Goal: Navigation & Orientation: Find specific page/section

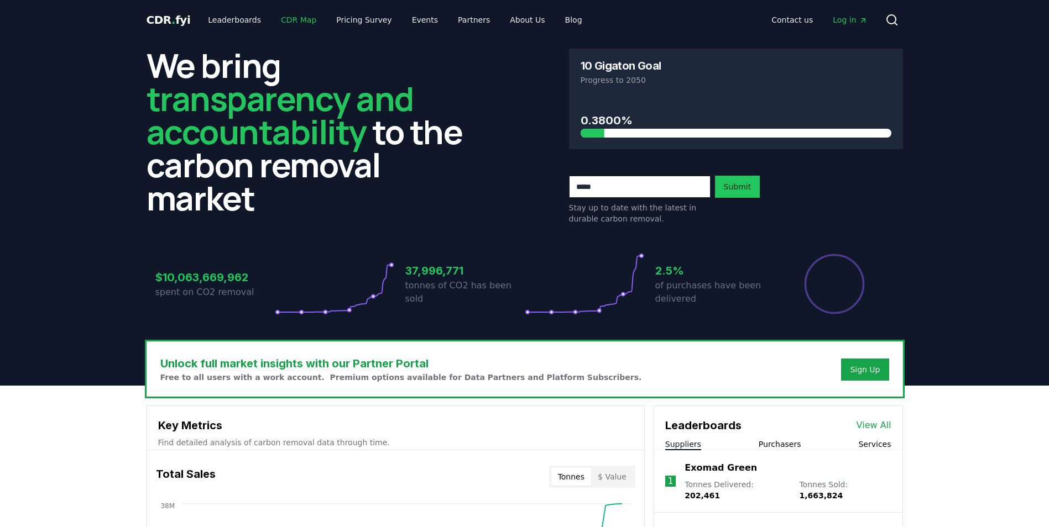
click at [295, 25] on link "CDR Map" at bounding box center [298, 20] width 53 height 20
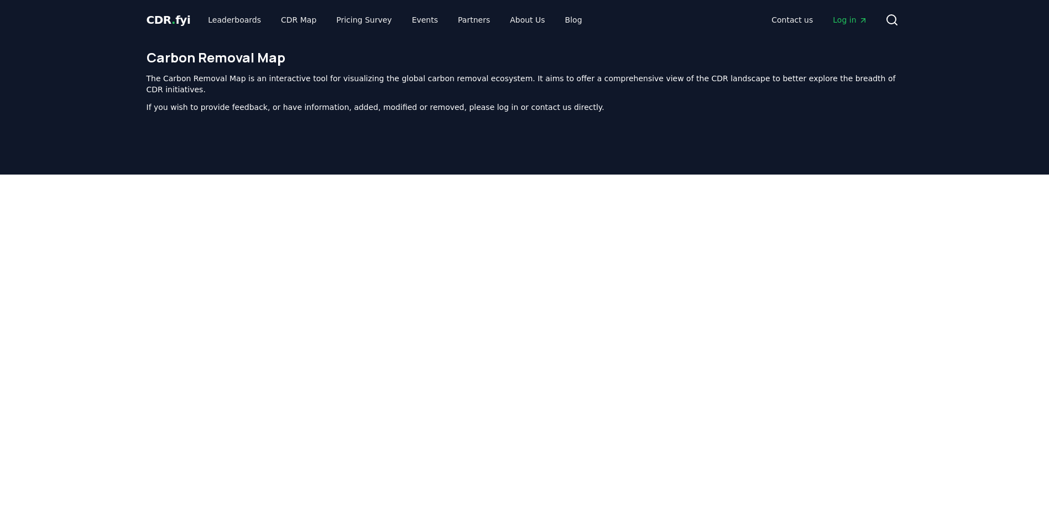
click at [995, 190] on div at bounding box center [524, 438] width 1049 height 527
click at [223, 18] on link "Leaderboards" at bounding box center [234, 20] width 71 height 20
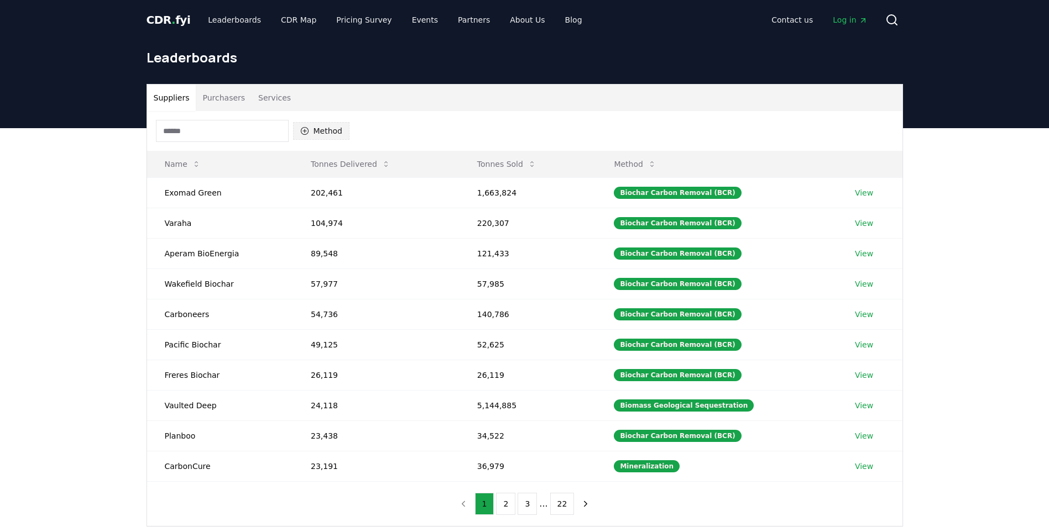
click at [301, 132] on icon "button" at bounding box center [304, 131] width 9 height 9
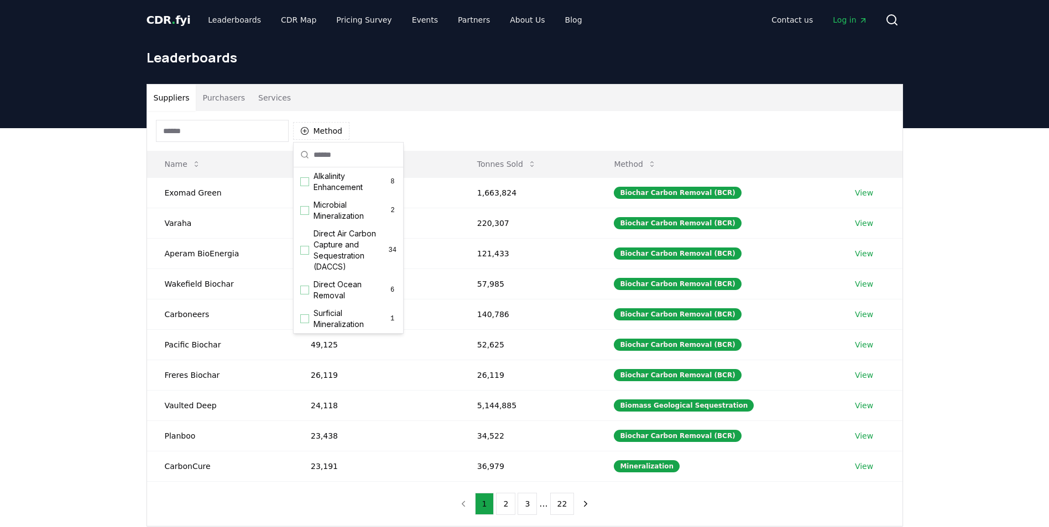
scroll to position [245, 0]
click at [303, 247] on div "Suggestions" at bounding box center [304, 242] width 9 height 9
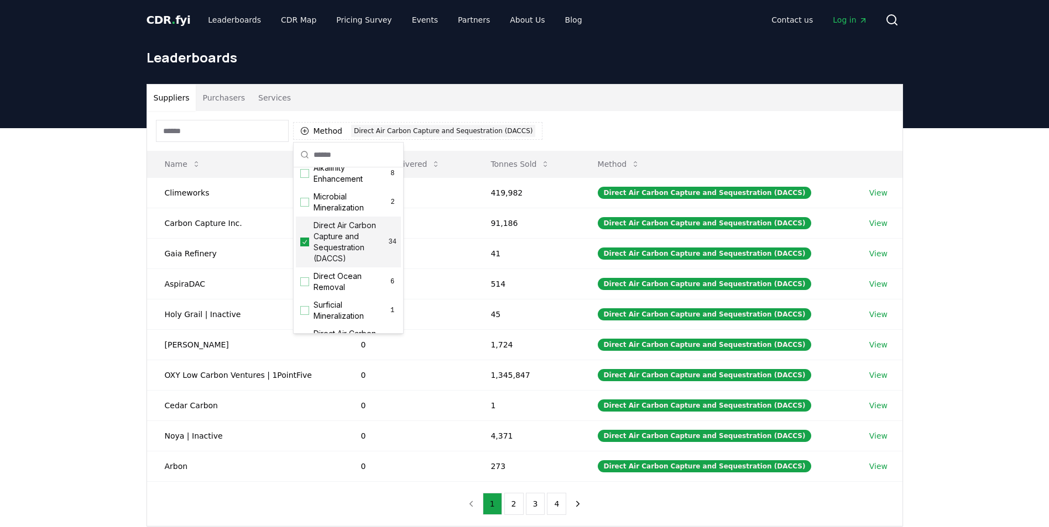
click at [1019, 193] on div "Suppliers Purchasers Services Method 1 Direct Air Carbon Capture and Sequestrat…" at bounding box center [524, 349] width 1049 height 443
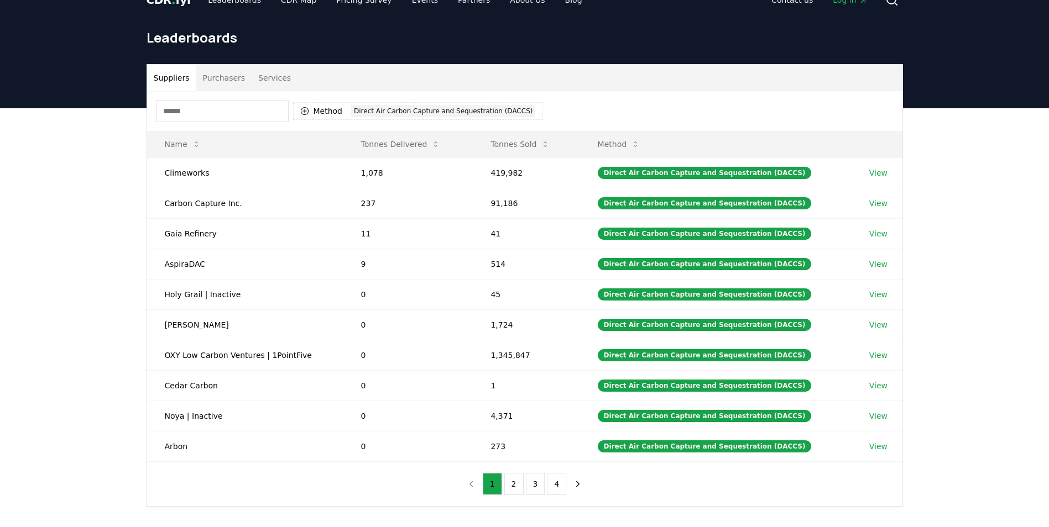
scroll to position [0, 0]
